Goal: Task Accomplishment & Management: Manage account settings

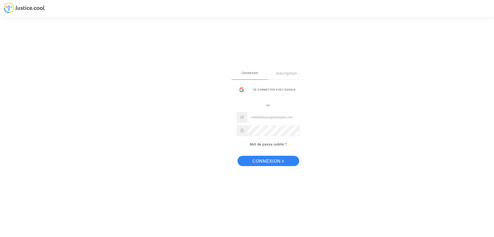
click at [262, 118] on input "Email" at bounding box center [273, 117] width 52 height 10
drag, startPoint x: 284, startPoint y: 116, endPoint x: 281, endPoint y: 122, distance: 6.6
click at [284, 116] on input "Email" at bounding box center [273, 117] width 52 height 10
paste input "[EMAIL_ADDRESS][DOMAIN_NAME]"
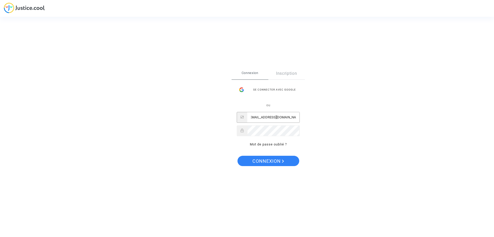
type input "[EMAIL_ADDRESS][DOMAIN_NAME]"
click at [251, 159] on button "Connexion" at bounding box center [269, 161] width 62 height 10
